Goal: Task Accomplishment & Management: Use online tool/utility

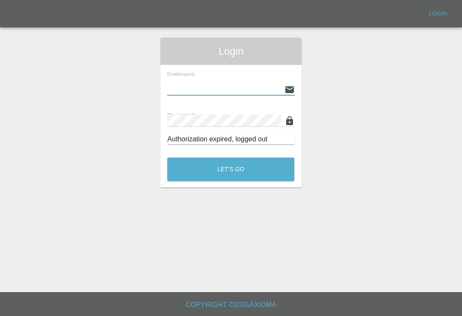
scroll to position [13, 0]
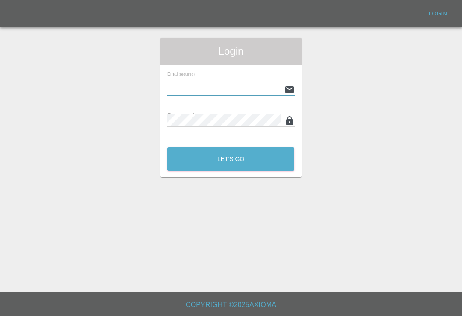
scroll to position [13, 0]
type input "[EMAIL_ADDRESS][DOMAIN_NAME]"
click at [230, 148] on button "Let's Go" at bounding box center [230, 160] width 127 height 24
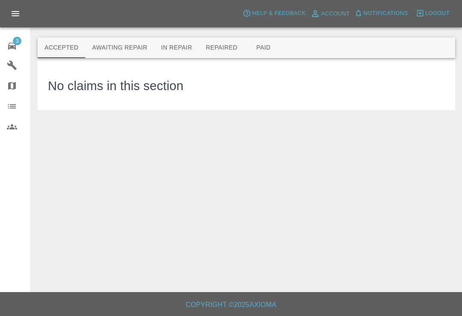
click at [15, 48] on icon at bounding box center [12, 46] width 8 height 7
click at [15, 47] on icon at bounding box center [12, 46] width 8 height 7
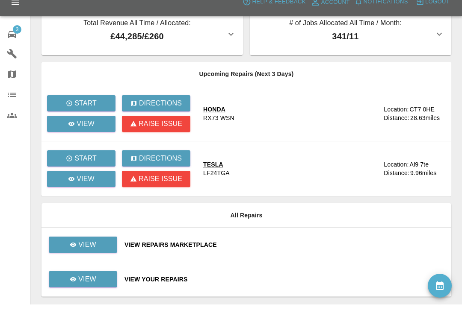
scroll to position [27, 0]
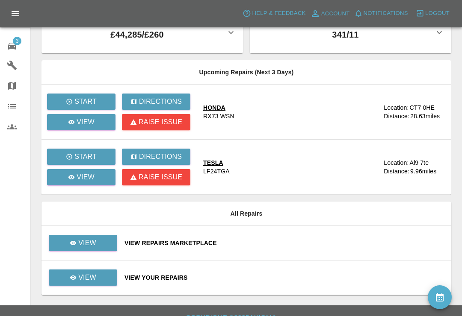
click at [267, 247] on div "View Repairs Marketplace" at bounding box center [284, 243] width 320 height 9
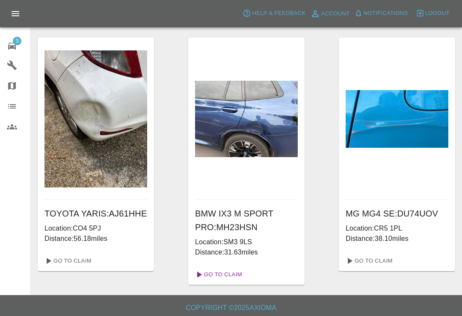
click at [232, 277] on link "Go To Claim" at bounding box center [218, 275] width 53 height 14
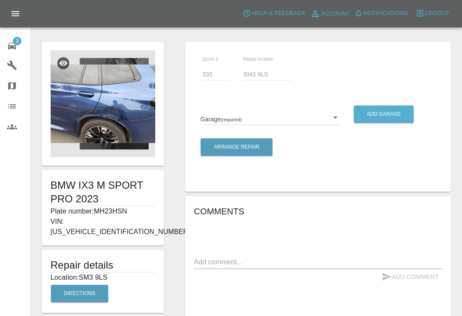
click at [128, 127] on img at bounding box center [102, 103] width 105 height 107
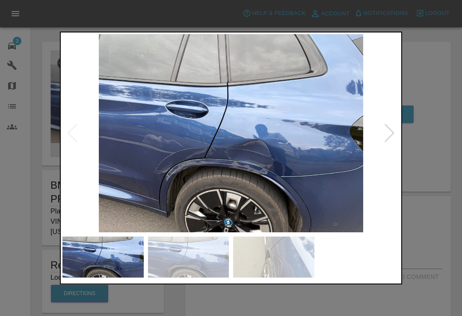
click at [387, 138] on div at bounding box center [390, 133] width 12 height 19
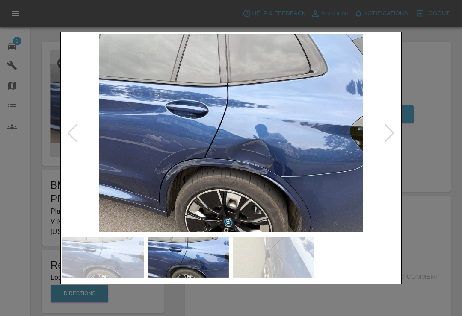
click at [392, 138] on div at bounding box center [390, 133] width 12 height 19
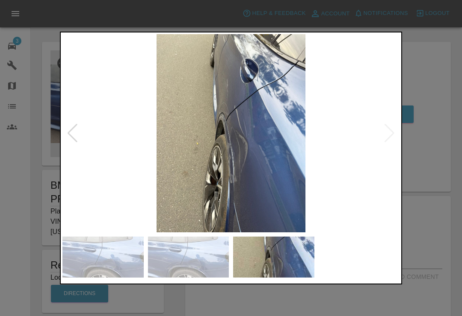
click at [390, 136] on img at bounding box center [230, 133] width 337 height 198
click at [426, 105] on div at bounding box center [231, 158] width 462 height 316
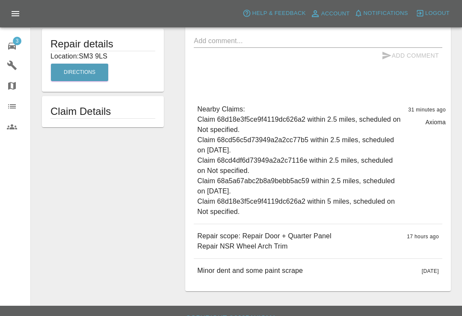
scroll to position [197, 0]
